Goal: Book appointment/travel/reservation

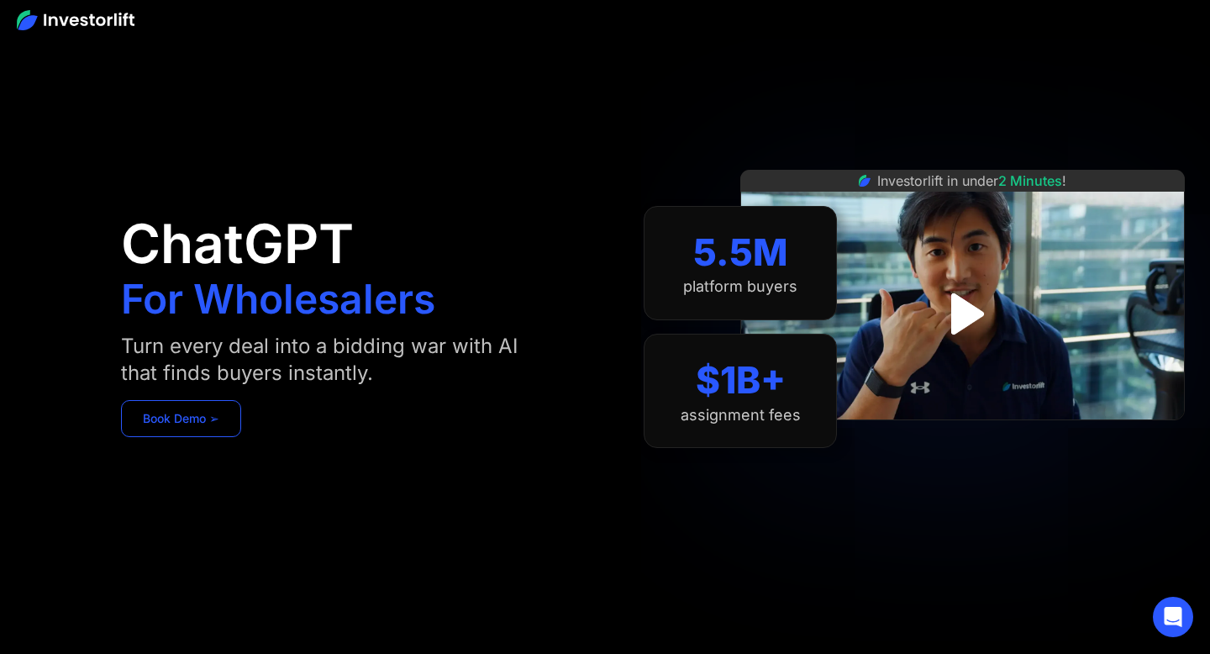
click at [150, 422] on link "Book Demo ➢" at bounding box center [181, 418] width 120 height 37
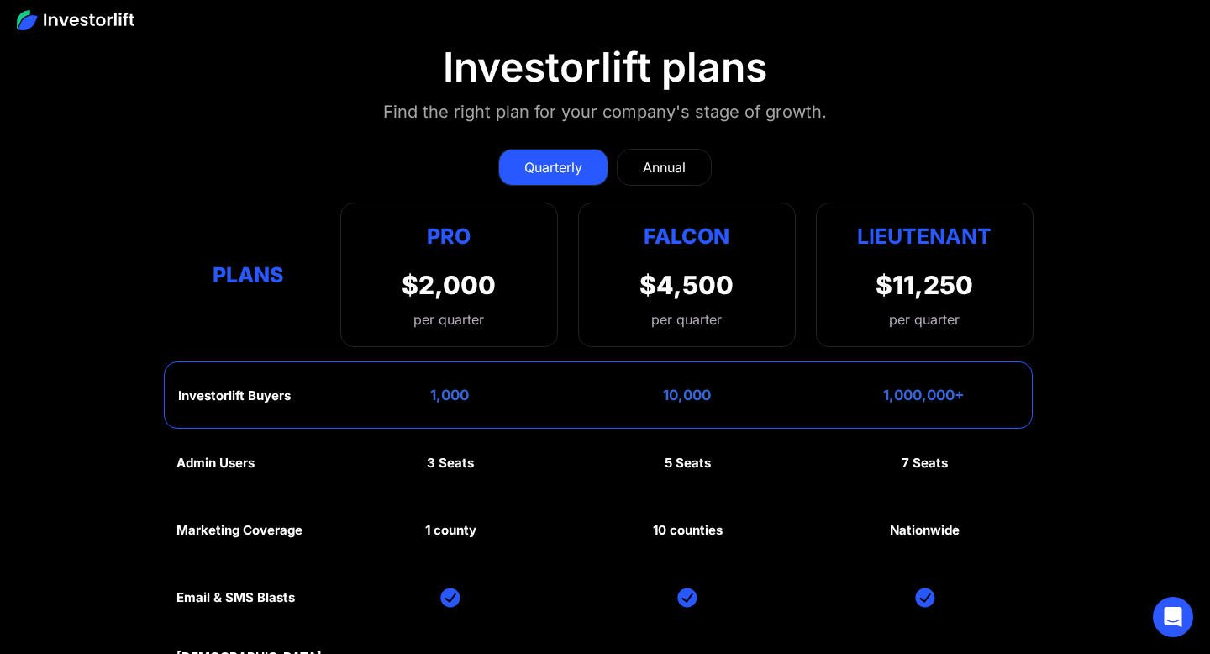
scroll to position [7378, 0]
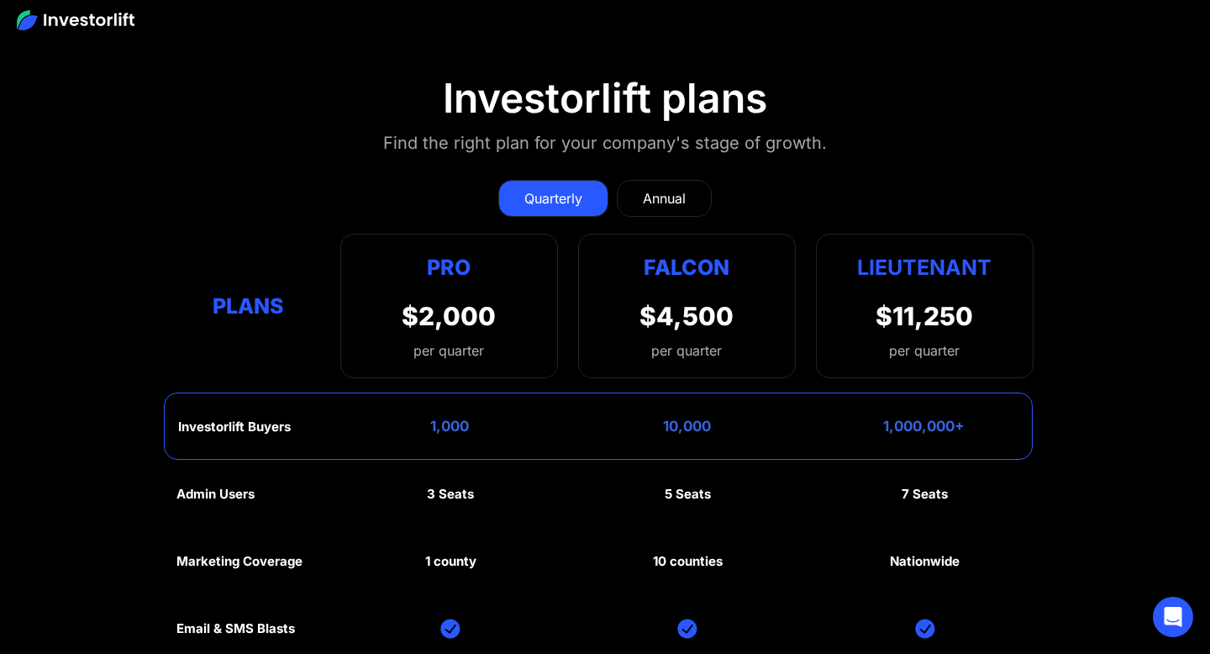
click at [643, 206] on div "Annual" at bounding box center [664, 198] width 43 height 20
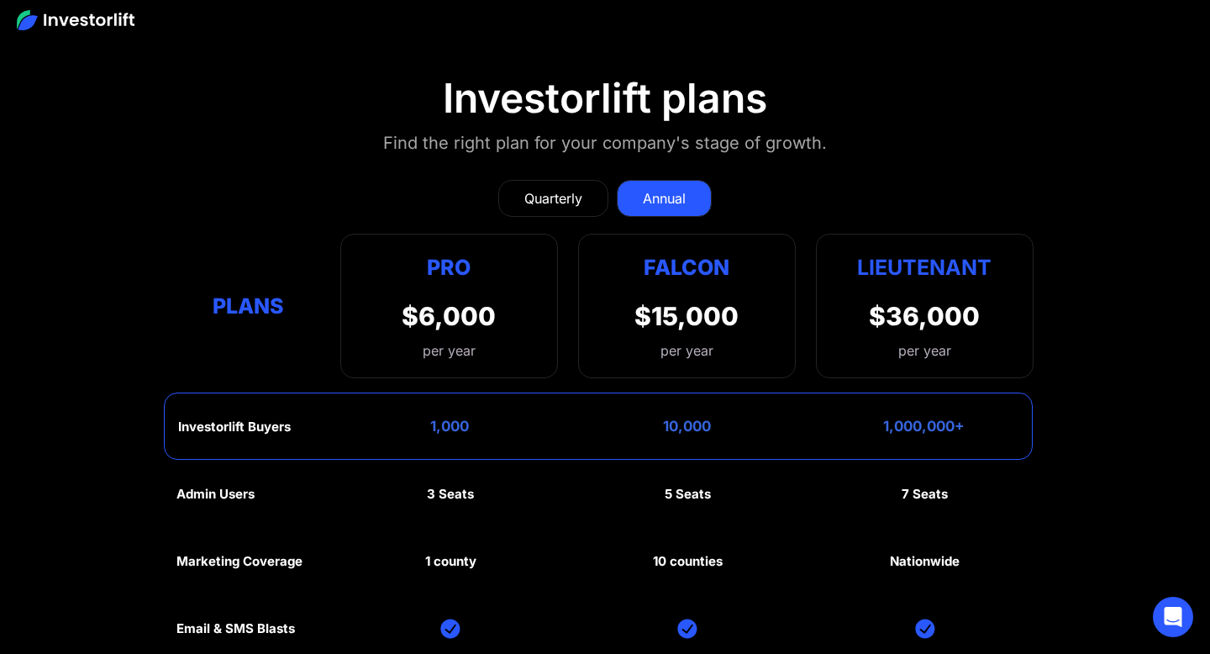
click at [542, 197] on div "Quarterly" at bounding box center [553, 198] width 58 height 20
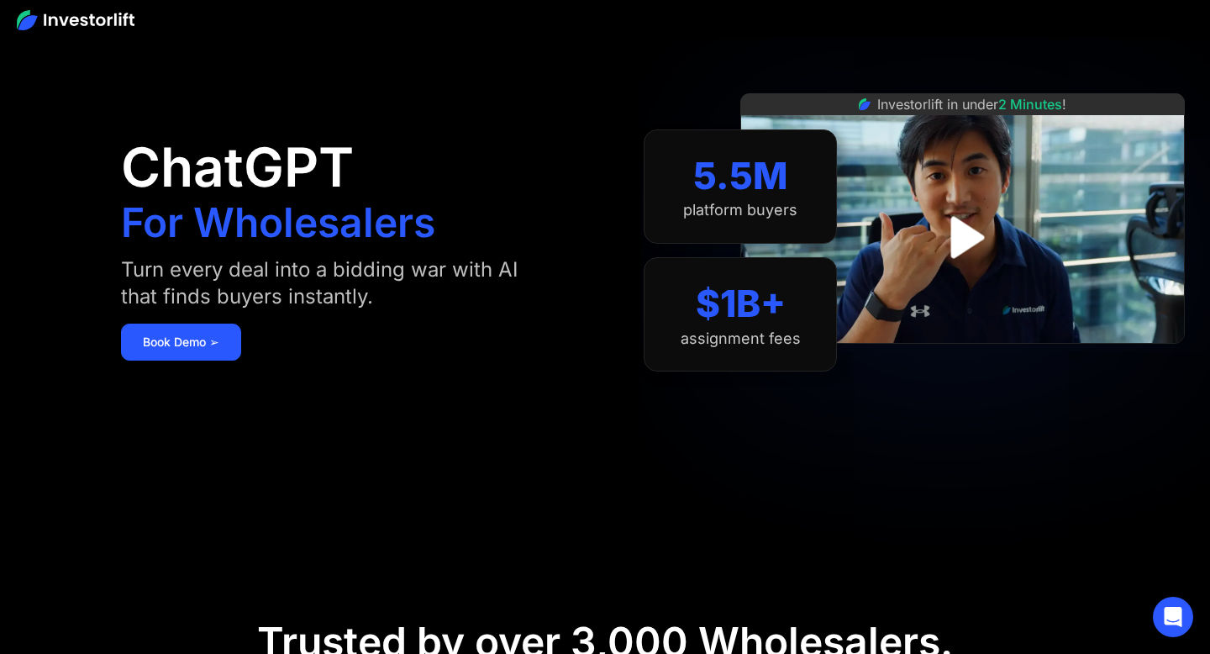
scroll to position [101, 0]
